Goal: Task Accomplishment & Management: Complete application form

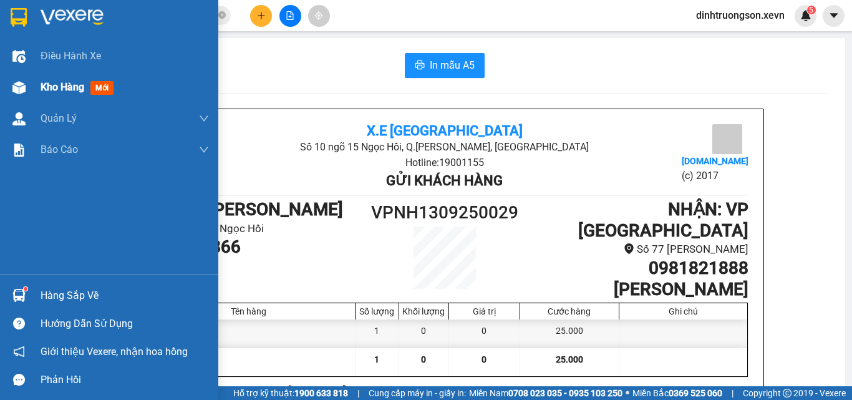
click at [50, 88] on span "Kho hàng" at bounding box center [63, 87] width 44 height 12
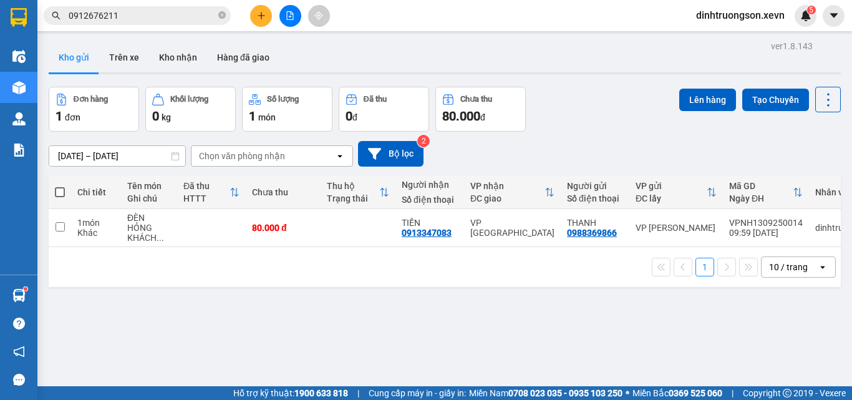
click at [257, 8] on button at bounding box center [261, 16] width 22 height 22
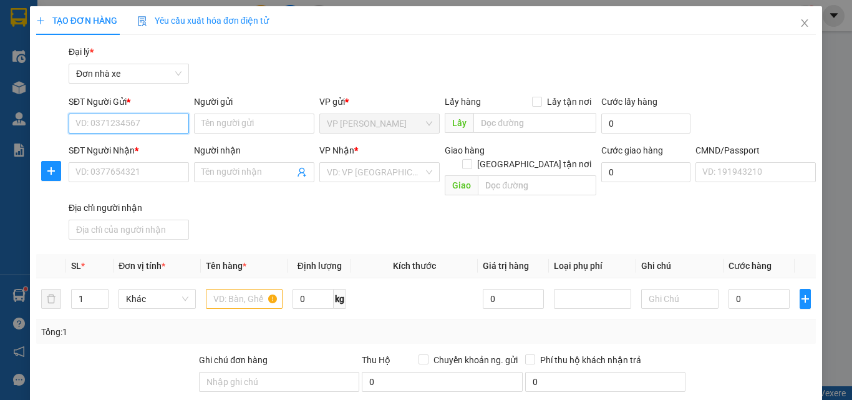
click at [122, 126] on input "SĐT Người Gửi *" at bounding box center [129, 123] width 120 height 20
type input "0966726338"
click at [158, 143] on div "0966726338 - HẢI YẾN" at bounding box center [127, 149] width 104 height 14
type input "HẢI YẾN"
type input "0982868238"
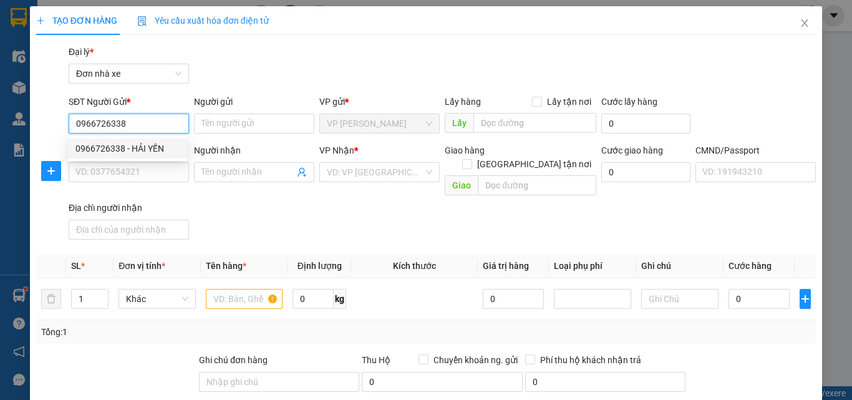
type input "LINH GIANG"
type input "036180011466 VU THỊ THU HƯỜNG"
type input "123"
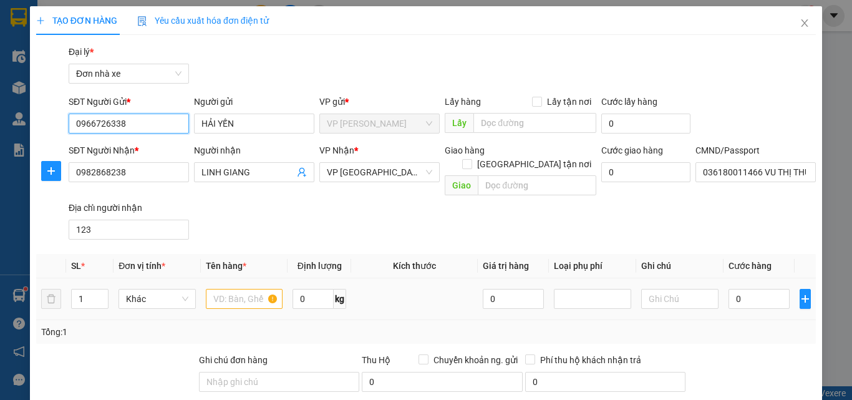
type input "0966726338"
click at [213, 289] on input "text" at bounding box center [244, 299] width 77 height 20
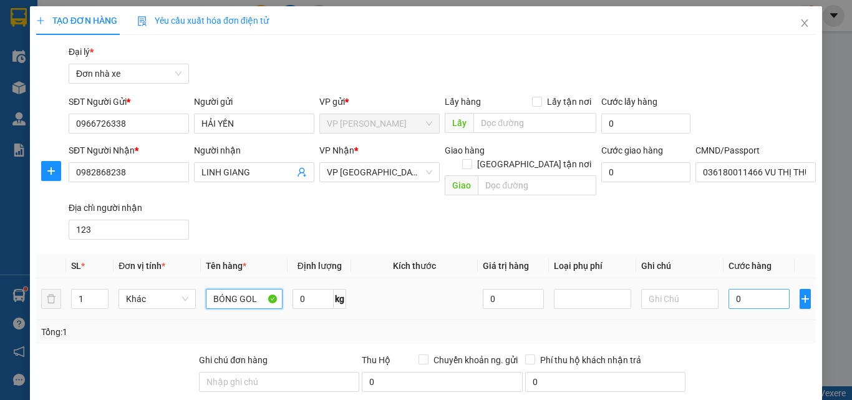
type input "BÓNG GOL"
click at [738, 289] on input "0" at bounding box center [758, 299] width 61 height 20
type input "3"
type input "30"
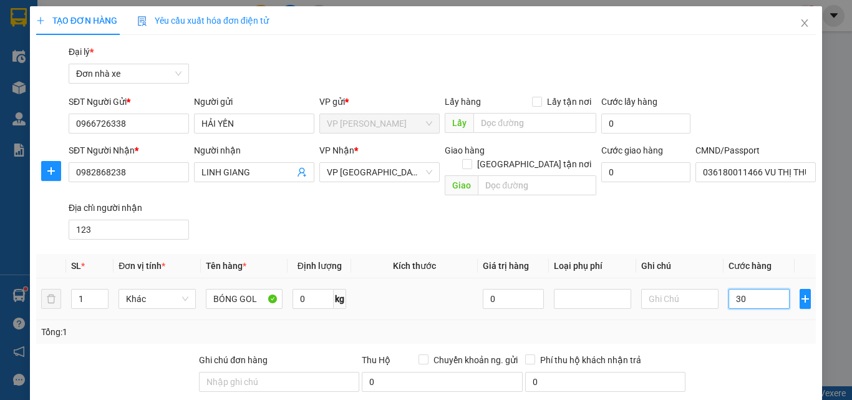
type input "30"
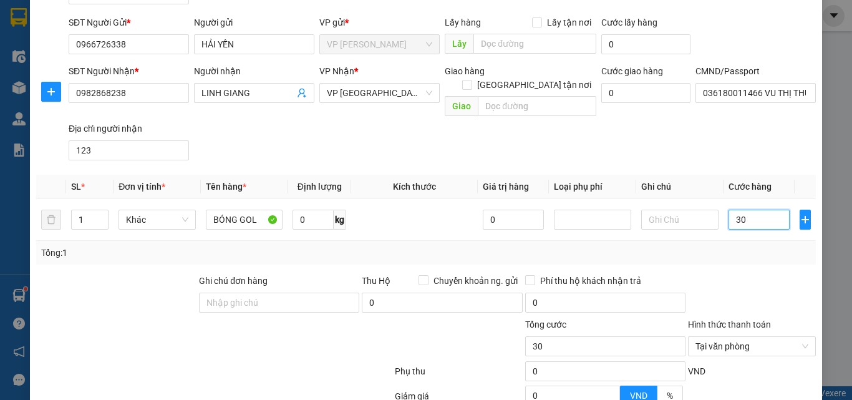
scroll to position [125, 0]
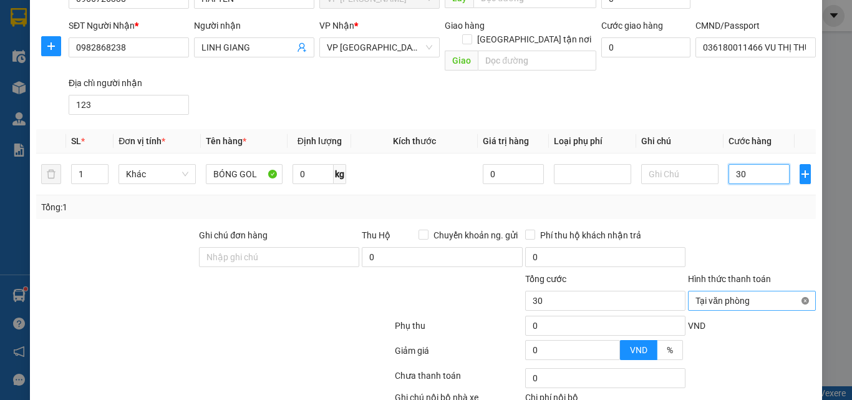
type input "30"
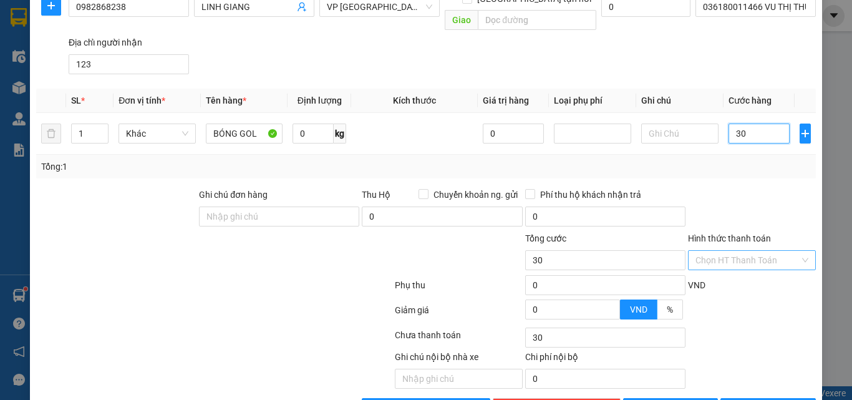
scroll to position [196, 0]
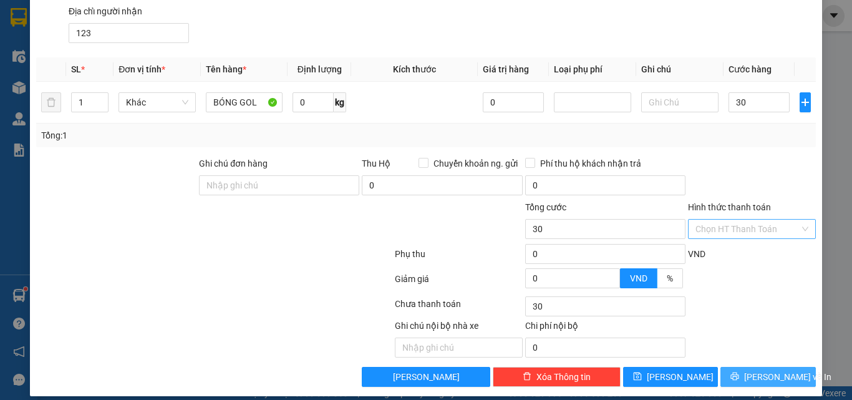
type input "30.000"
click at [771, 367] on button "[PERSON_NAME] và In" at bounding box center [767, 377] width 95 height 20
